Goal: Check status

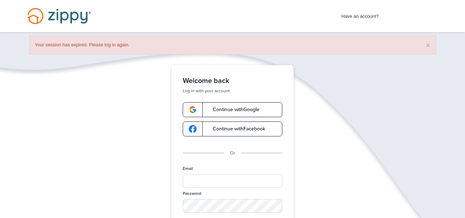
click at [231, 106] on link "Continue with Google" at bounding box center [233, 109] width 100 height 15
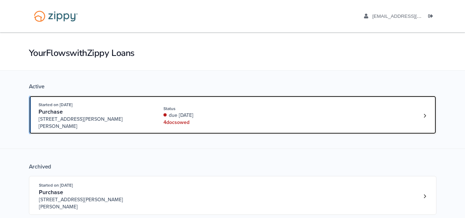
click at [176, 112] on div "due [DATE]" at bounding box center [210, 115] width 95 height 7
